Goal: Task Accomplishment & Management: Complete application form

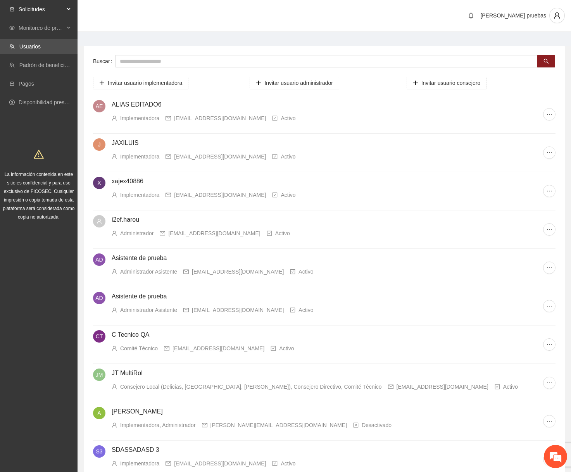
click at [38, 14] on span "Solicitudes" at bounding box center [42, 10] width 46 height 16
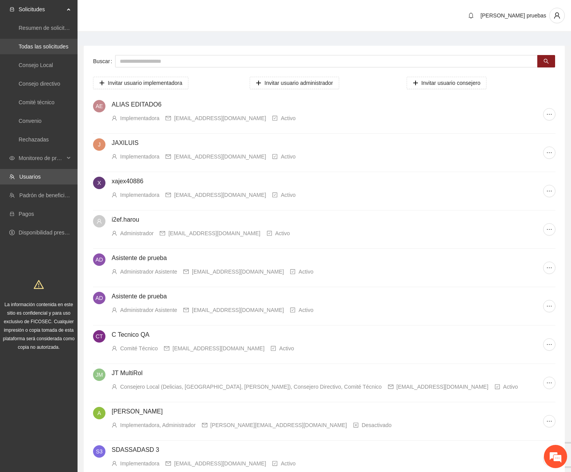
click at [38, 50] on link "Todas las solicitudes" at bounding box center [44, 46] width 50 height 6
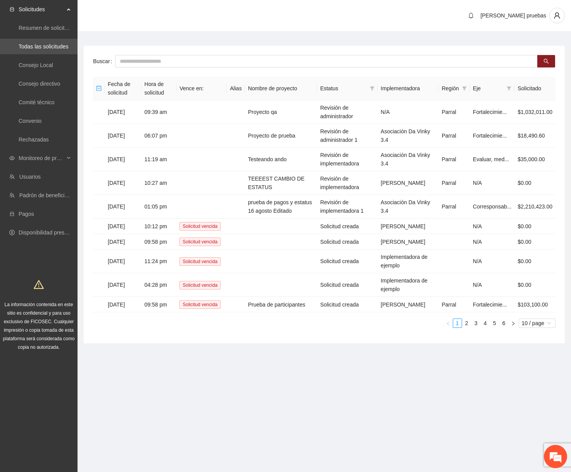
click at [279, 328] on div "Fecha de solicitud Hora de solicitud Vence en: Alias Nombre de proyecto Estatus…" at bounding box center [324, 202] width 463 height 251
click at [280, 313] on td "Prueba de participantes" at bounding box center [281, 305] width 72 height 16
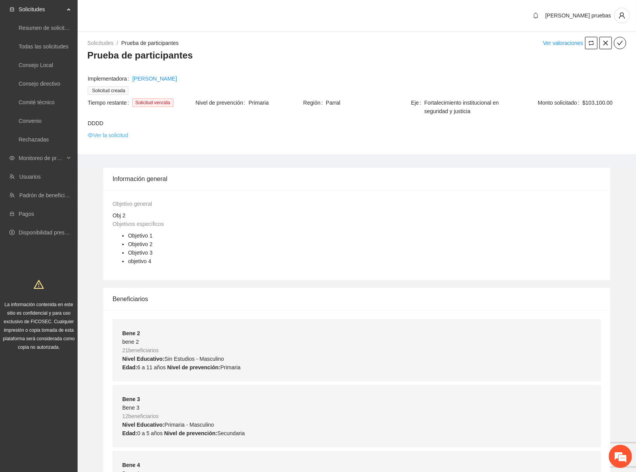
click at [121, 136] on link "Ver la solicitud" at bounding box center [108, 135] width 40 height 9
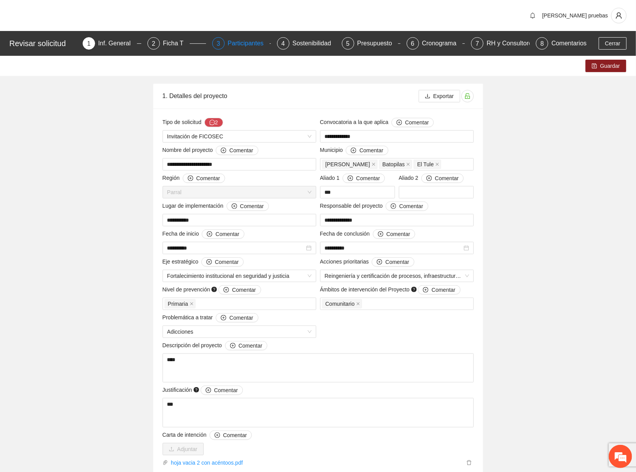
click at [240, 43] on div "Participantes" at bounding box center [249, 43] width 42 height 12
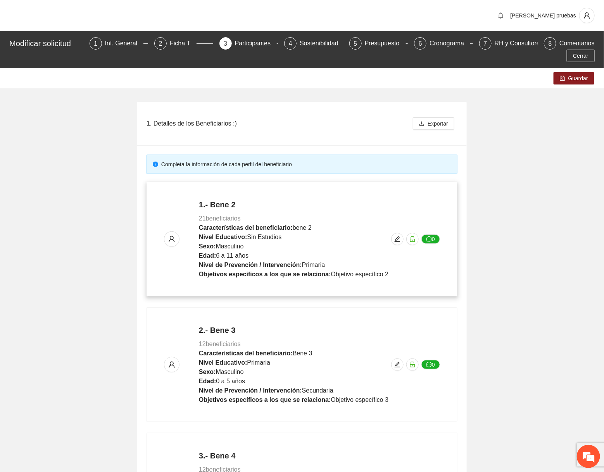
scroll to position [275, 0]
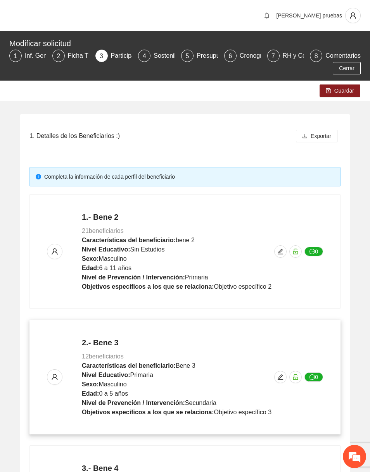
scroll to position [287, 0]
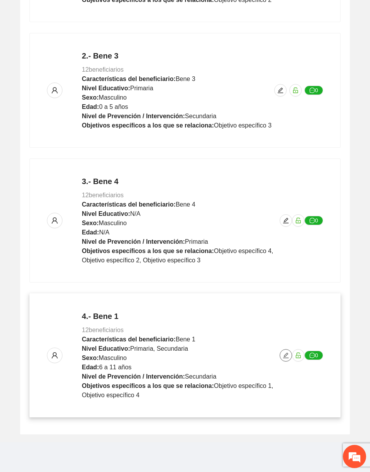
click at [290, 353] on span "edit" at bounding box center [286, 355] width 12 height 6
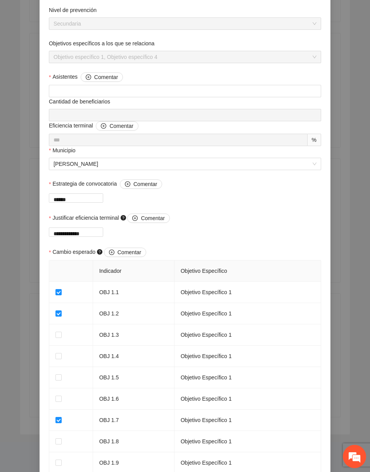
scroll to position [551, 0]
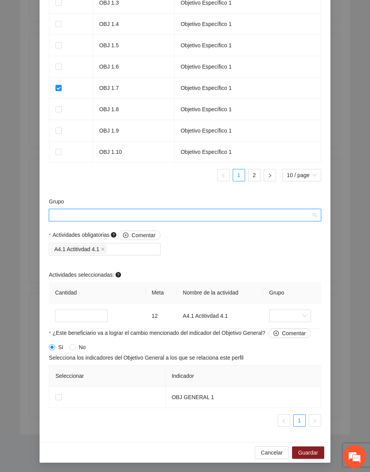
click at [219, 221] on input "Grupo" at bounding box center [182, 215] width 257 height 12
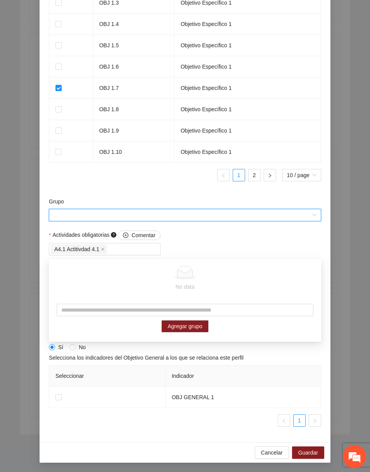
click at [212, 209] on div "Grupo" at bounding box center [185, 203] width 272 height 12
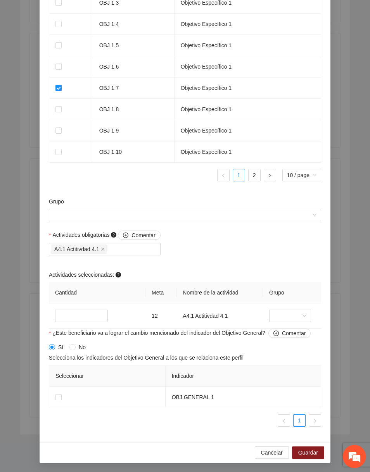
scroll to position [587, 0]
click at [222, 220] on input "Grupo" at bounding box center [182, 215] width 257 height 12
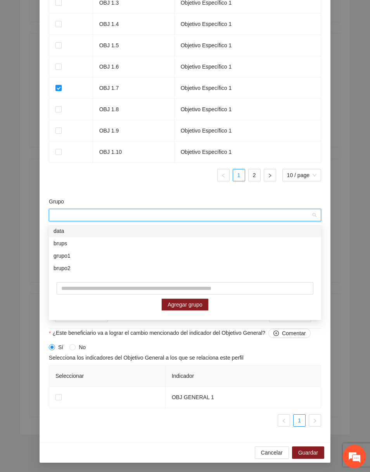
click at [186, 234] on div "data" at bounding box center [185, 231] width 263 height 9
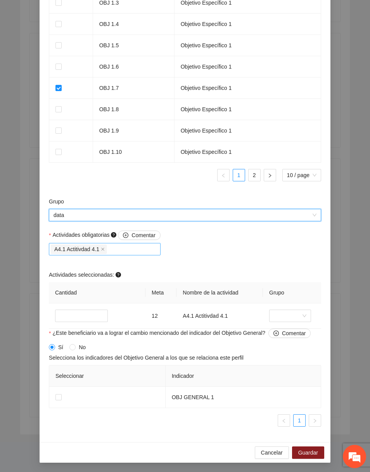
click at [127, 247] on div "A4.1 Actitivdad 4.1" at bounding box center [105, 249] width 108 height 11
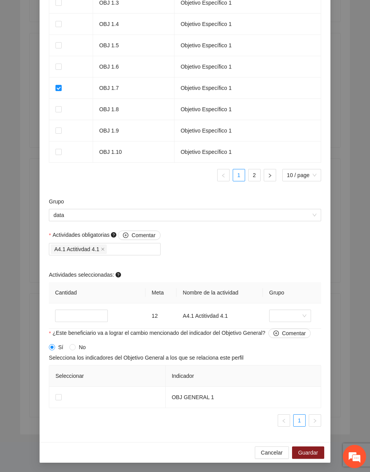
click at [211, 238] on div "Actividades obligatorias Comentar A4.1 Actitivdad 4.1 Actividades seleccionadas…" at bounding box center [185, 280] width 276 height 98
click at [219, 213] on span "data" at bounding box center [185, 215] width 263 height 12
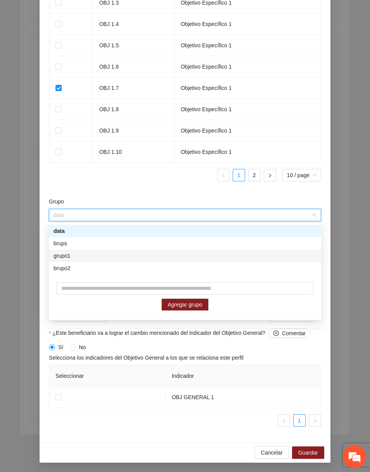
click at [119, 260] on div "grupo1" at bounding box center [185, 256] width 263 height 9
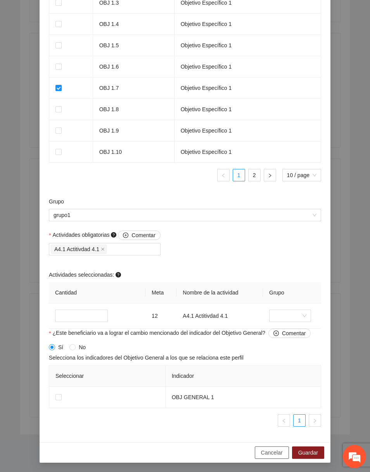
click at [265, 448] on button "Cancelar" at bounding box center [272, 453] width 34 height 12
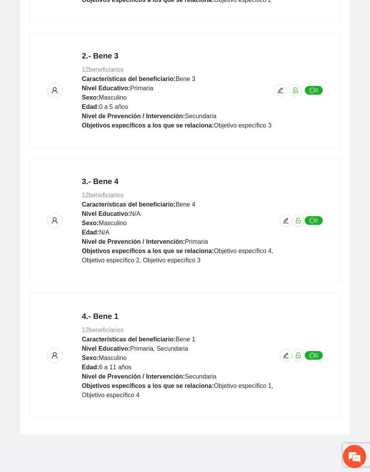
scroll to position [414, 0]
click at [287, 352] on icon "edit" at bounding box center [286, 355] width 6 height 6
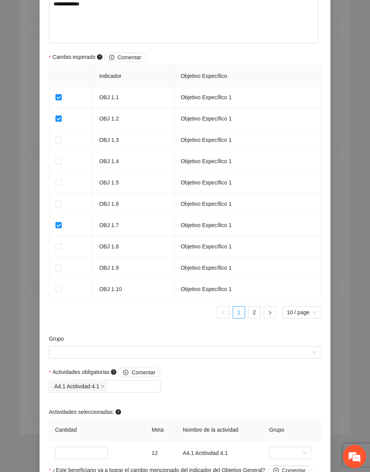
scroll to position [587, 0]
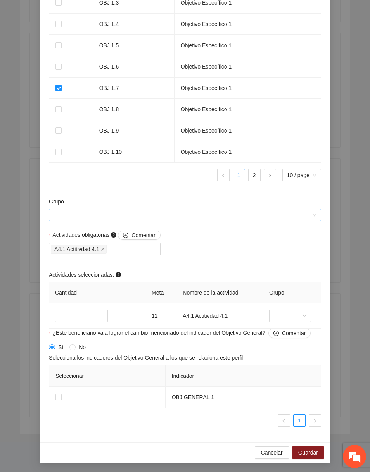
click at [202, 214] on input "Grupo" at bounding box center [182, 215] width 257 height 12
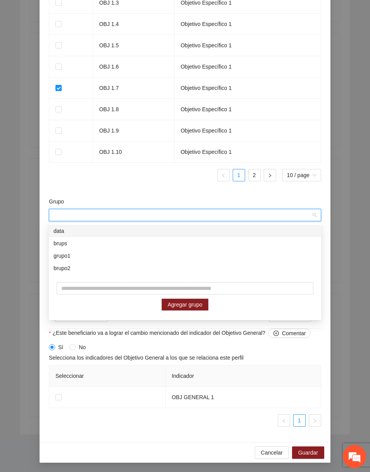
click at [178, 184] on div "Indicador Objetivo Específico OBJ 1.1 Objetivo Específico 1 OBJ 1.2 Objetivo Es…" at bounding box center [185, 58] width 272 height 260
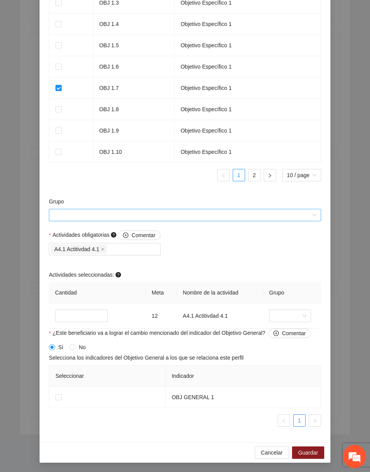
click at [183, 214] on input "Grupo" at bounding box center [182, 215] width 257 height 12
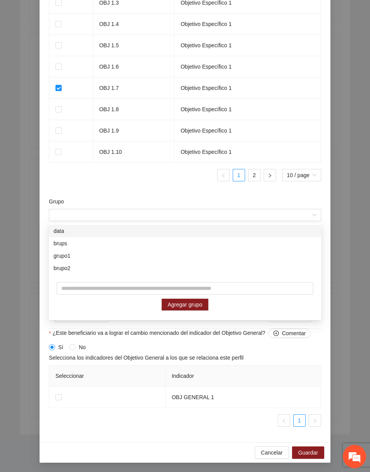
click at [157, 186] on div "Indicador Objetivo Específico OBJ 1.1 Objetivo Específico 1 OBJ 1.2 Objetivo Es…" at bounding box center [185, 58] width 272 height 260
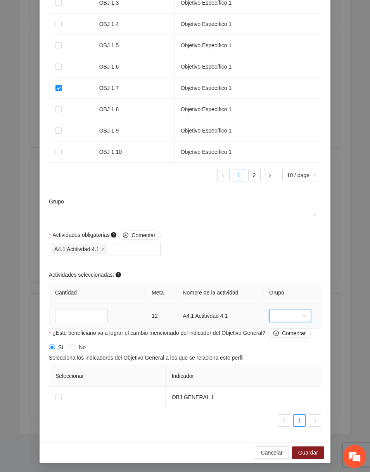
click at [282, 318] on input "search" at bounding box center [287, 316] width 27 height 12
click at [240, 248] on div "Actividades obligatorias Comentar A4.1 Actitivdad 4.1 Actividades seleccionadas…" at bounding box center [185, 280] width 276 height 98
click at [223, 212] on input "Grupo" at bounding box center [182, 215] width 257 height 12
click at [191, 185] on div "Indicador Objetivo Específico OBJ 1.1 Objetivo Específico 1 OBJ 1.2 Objetivo Es…" at bounding box center [185, 58] width 272 height 260
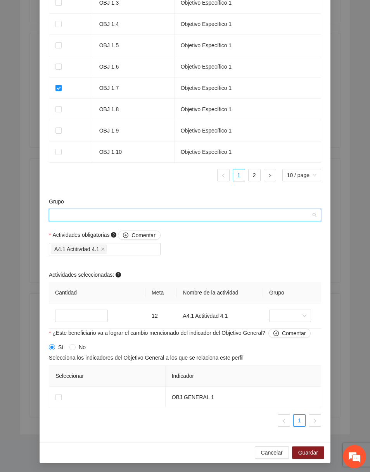
click at [219, 218] on input "Grupo" at bounding box center [182, 215] width 257 height 12
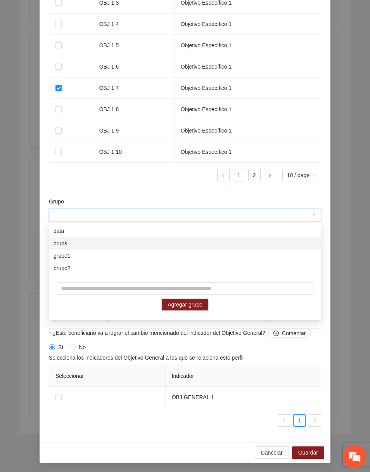
click at [128, 244] on div "brups" at bounding box center [185, 243] width 263 height 9
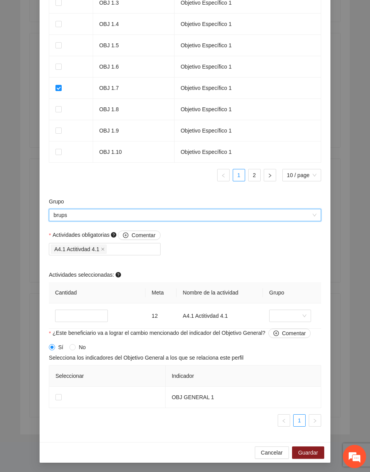
click at [210, 247] on div "Actividades obligatorias Comentar A4.1 Actitivdad 4.1 Actividades seleccionadas…" at bounding box center [185, 280] width 276 height 98
click at [196, 219] on span "brups" at bounding box center [185, 215] width 263 height 12
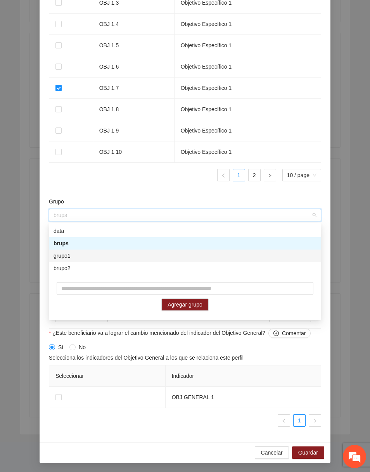
click at [154, 261] on div "grupo1" at bounding box center [185, 256] width 272 height 12
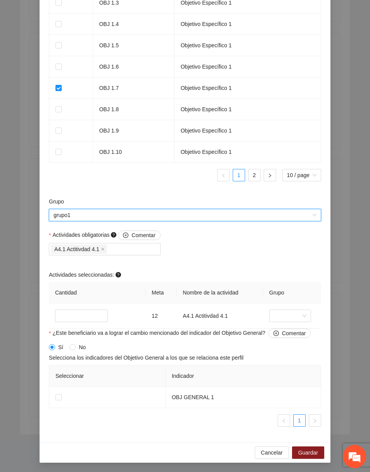
click at [176, 181] on ul "1 2 10 / page" at bounding box center [185, 175] width 272 height 12
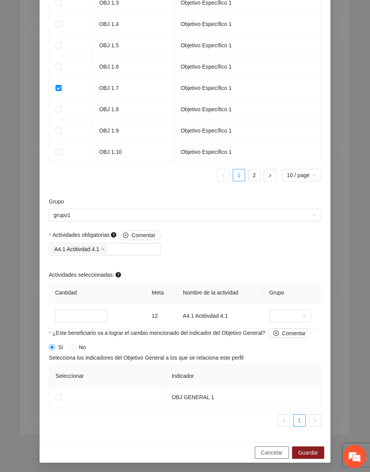
click at [274, 457] on button "Cancelar" at bounding box center [272, 453] width 34 height 12
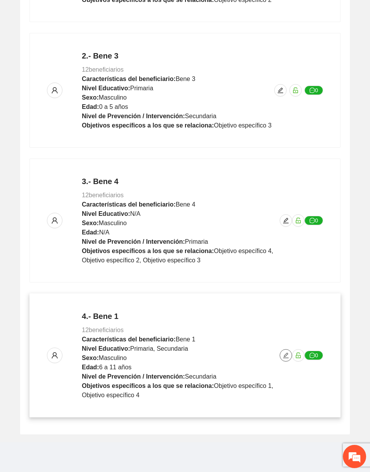
click at [285, 359] on button "button" at bounding box center [286, 355] width 12 height 12
